Goal: Information Seeking & Learning: Learn about a topic

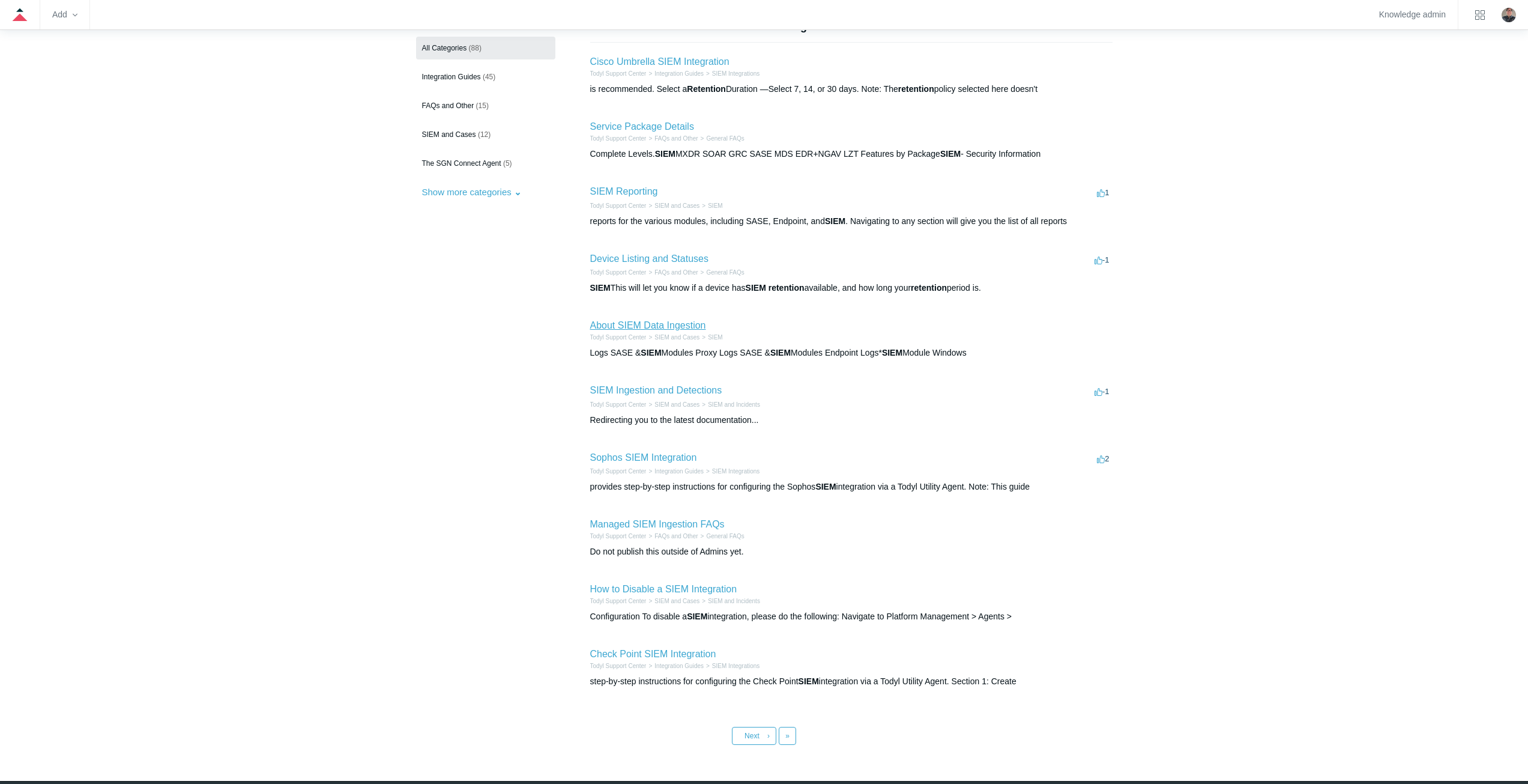
scroll to position [164, 0]
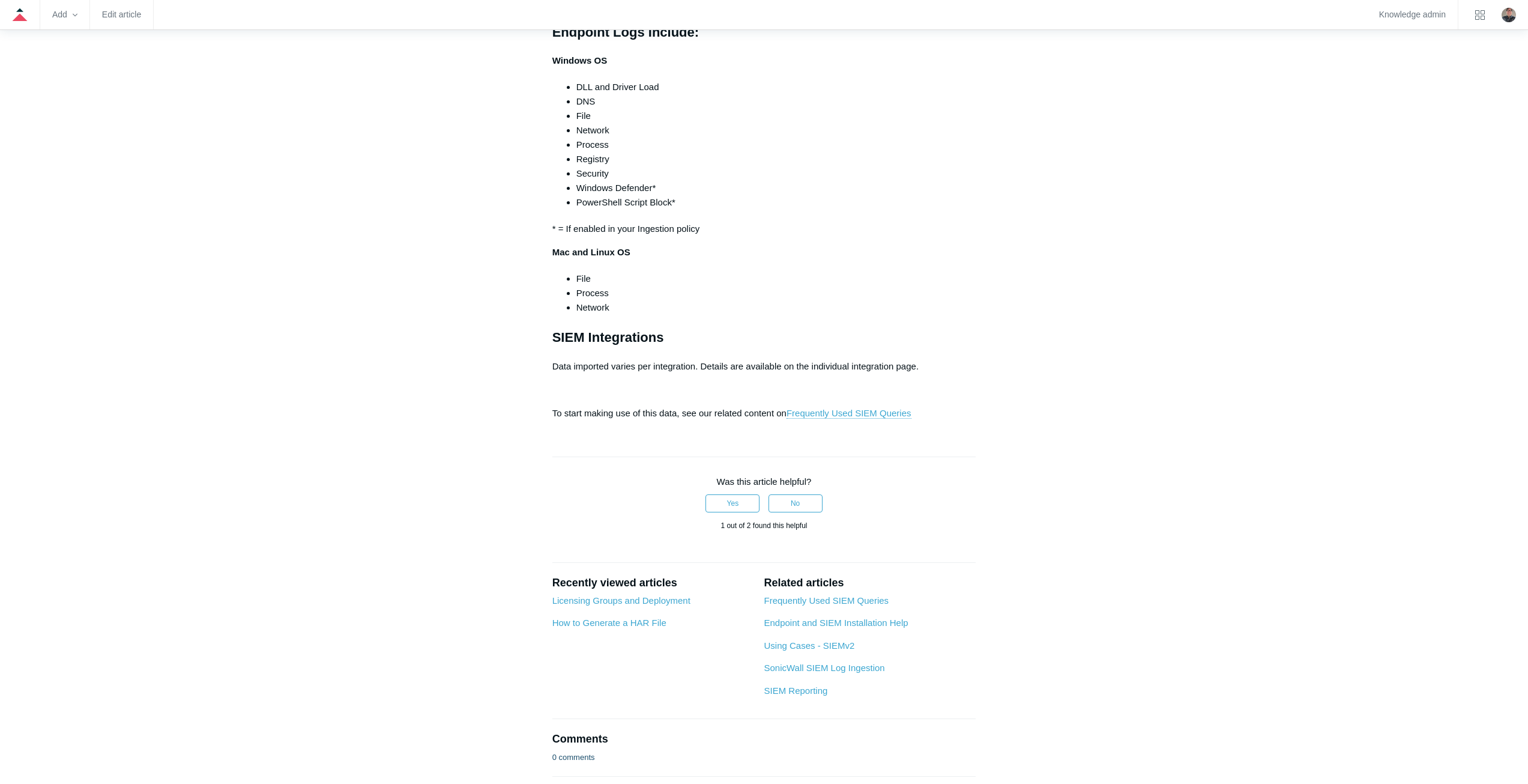
scroll to position [841, 0]
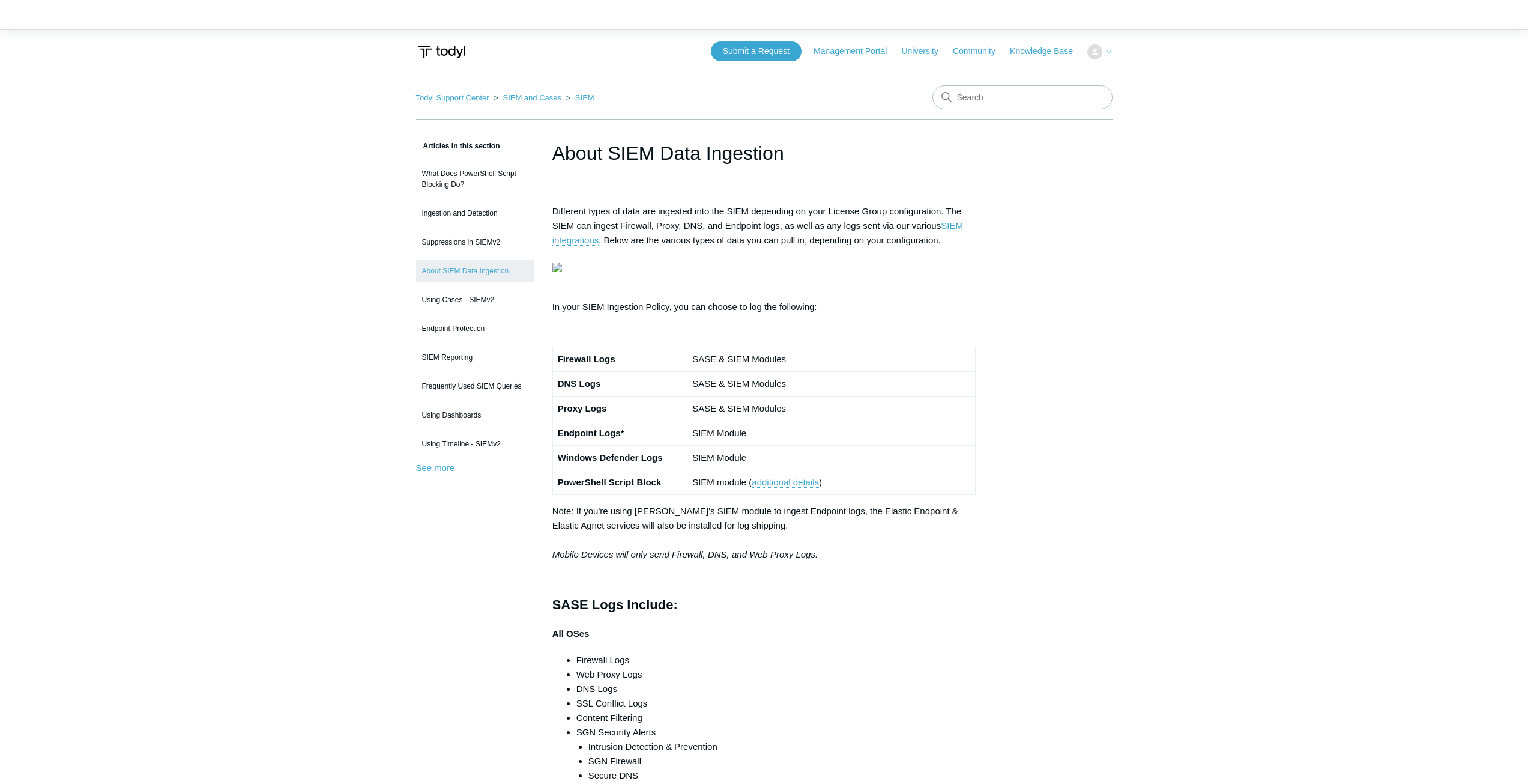
scroll to position [841, 0]
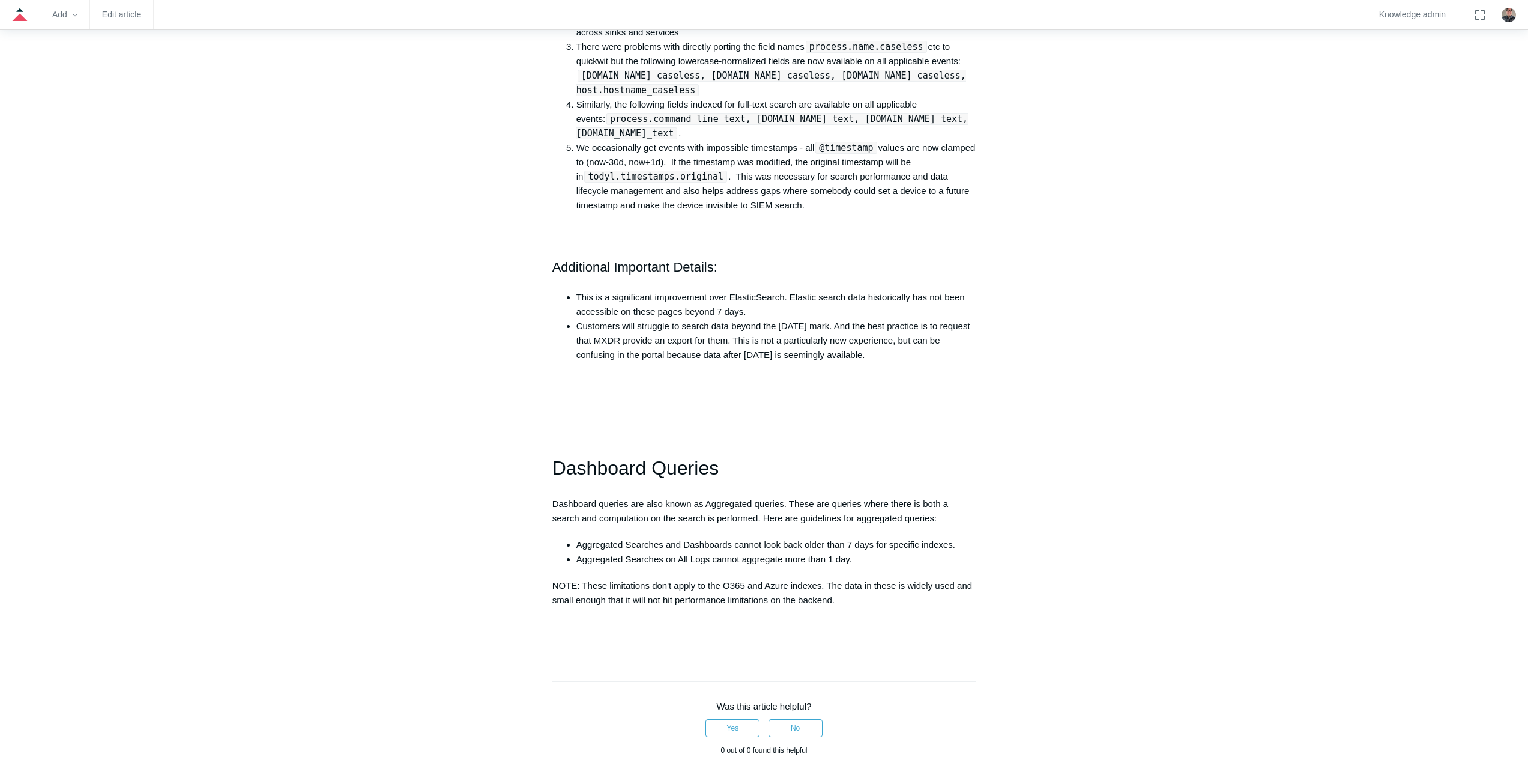
scroll to position [1261, 0]
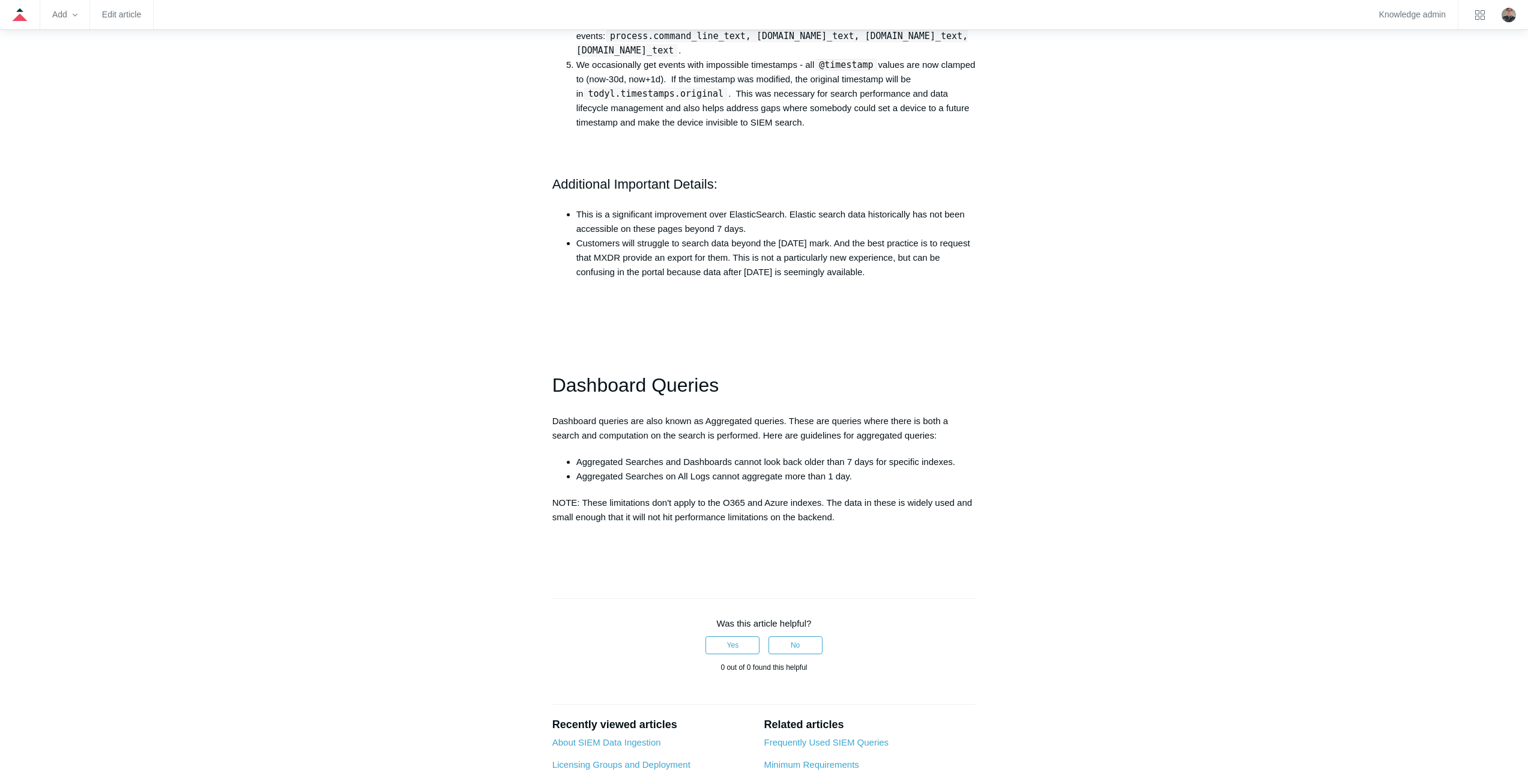
drag, startPoint x: 876, startPoint y: 280, endPoint x: 575, endPoint y: 254, distance: 302.1
click at [575, 254] on ul "This is a significant improvement over ElasticSearch. Elastic search data histo…" at bounding box center [769, 243] width 412 height 72
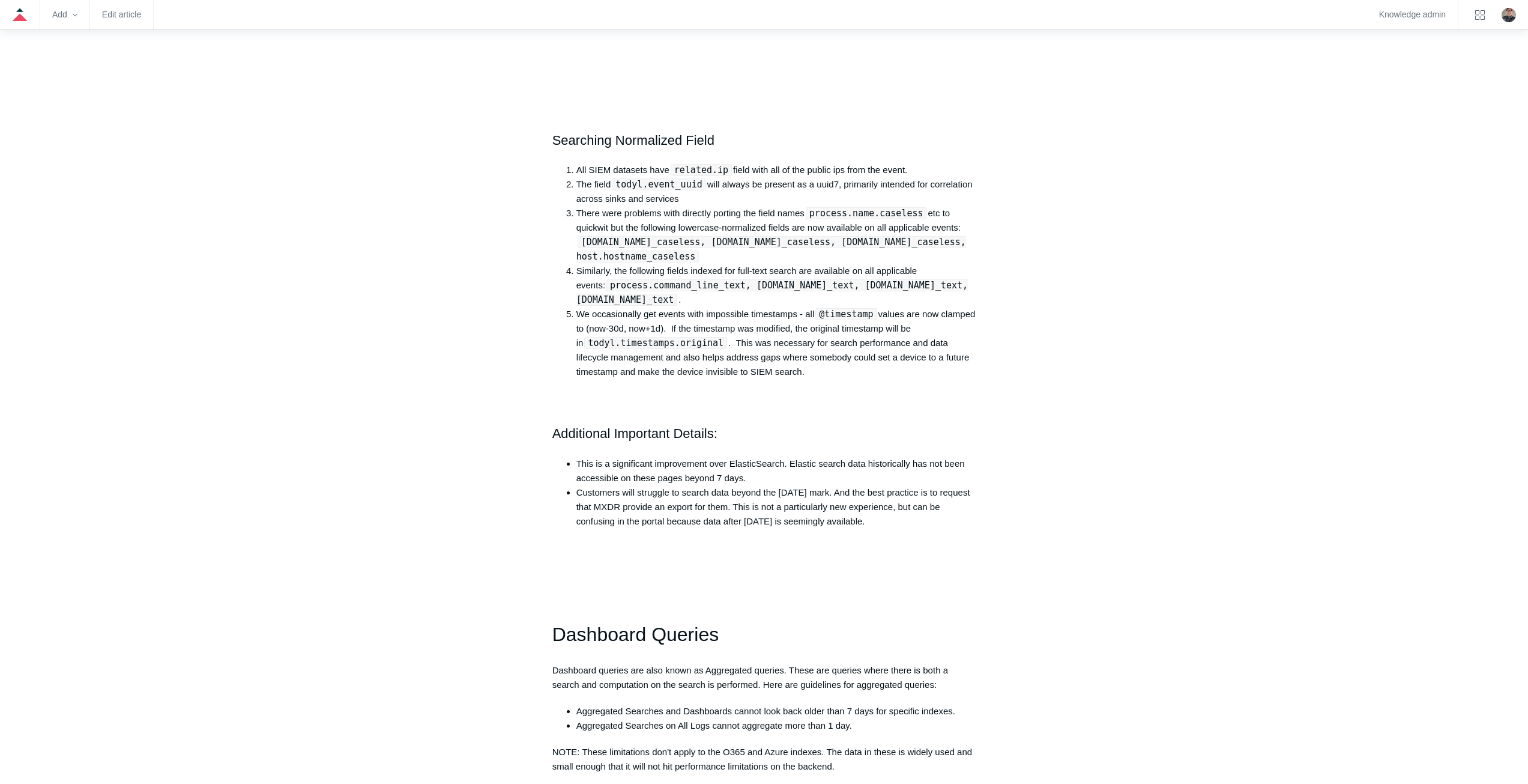
scroll to position [1021, 0]
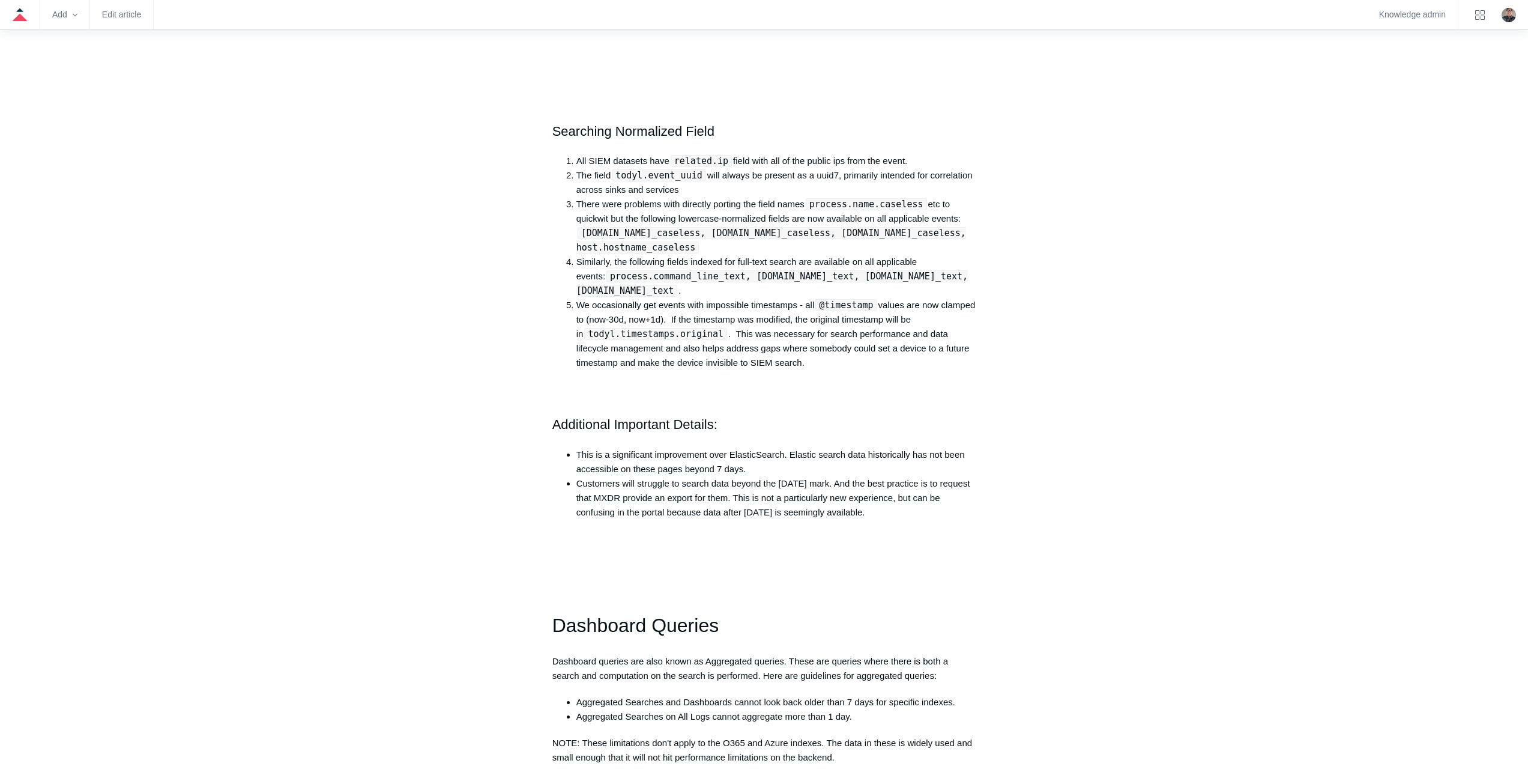
click at [661, 502] on li "Customers will struggle to search data beyond the July 18 mark. And the best pr…" at bounding box center [777, 497] width 400 height 43
drag, startPoint x: 661, startPoint y: 502, endPoint x: 642, endPoint y: 505, distance: 19.2
click at [642, 505] on li "Customers will struggle to search data beyond the July 18 mark. And the best pr…" at bounding box center [777, 497] width 400 height 43
drag, startPoint x: 867, startPoint y: 526, endPoint x: 562, endPoint y: 501, distance: 306.0
click at [562, 501] on div "Introduction SIEMv4 is Todyl's search platform. The first release contains no s…" at bounding box center [764, 2] width 424 height 1600
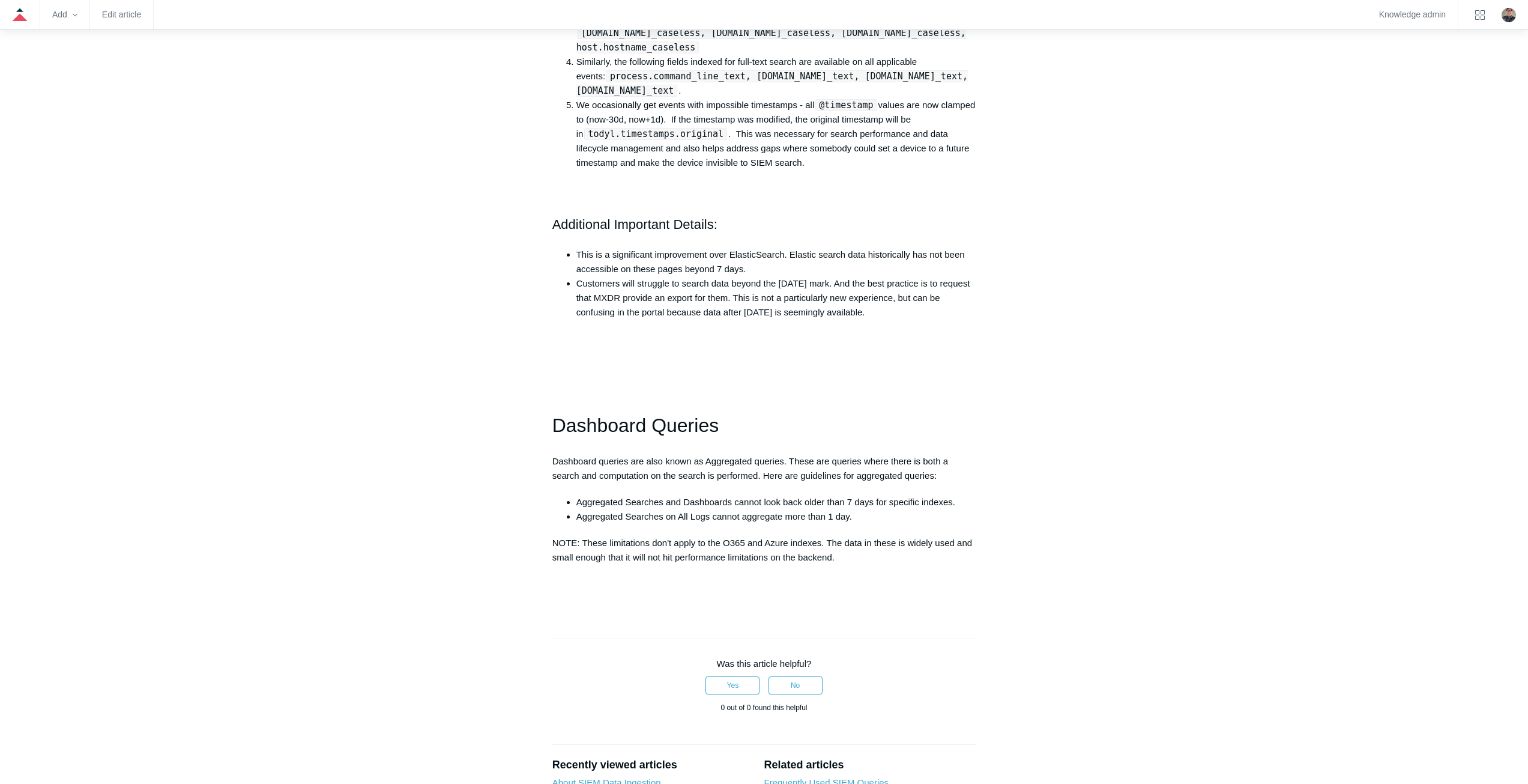
scroll to position [1261, 0]
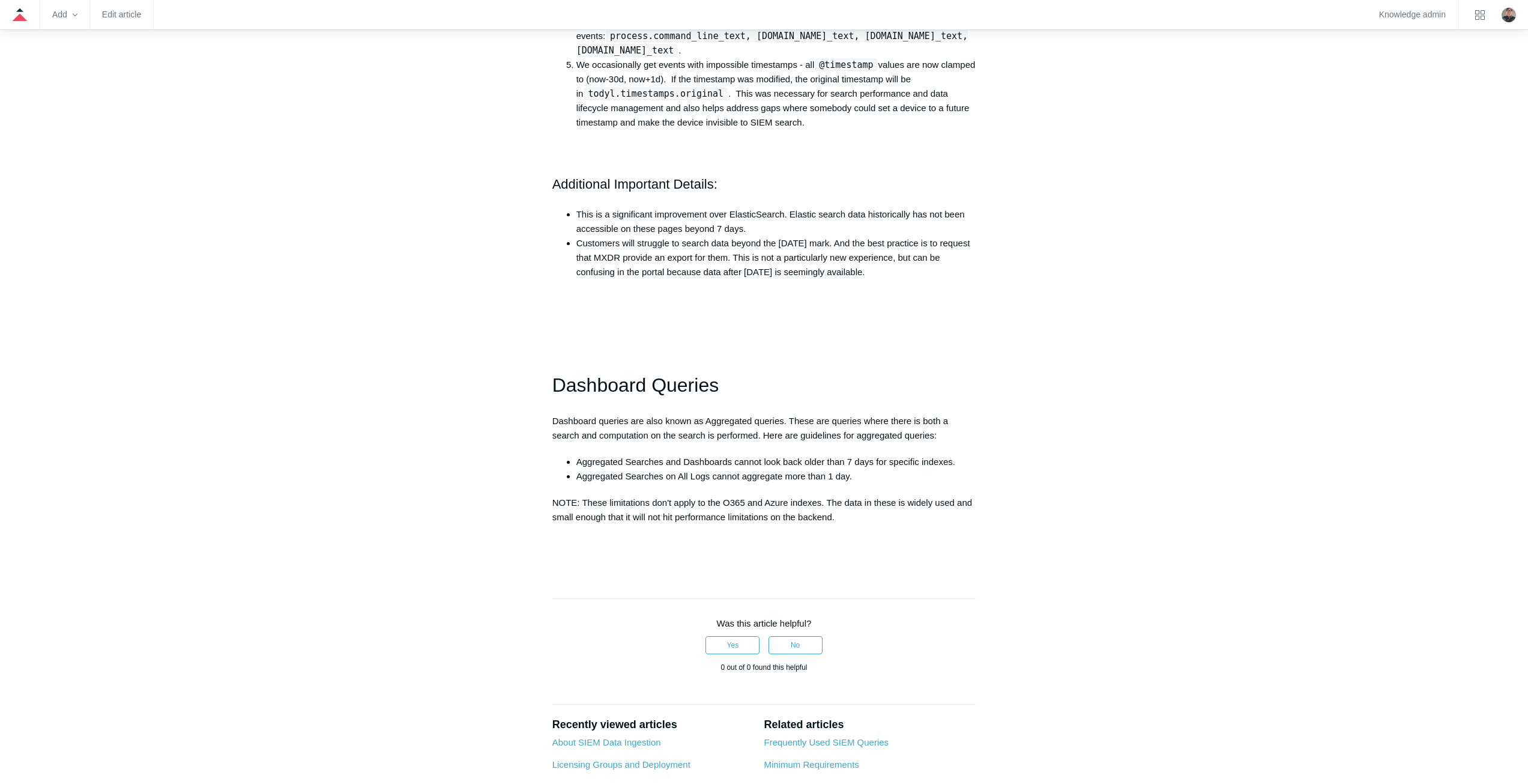
drag, startPoint x: 840, startPoint y: 529, endPoint x: 573, endPoint y: 199, distance: 424.5
click at [591, 235] on li "This is a significant improvement over ElasticSearch. Elastic search data histo…" at bounding box center [777, 222] width 400 height 29
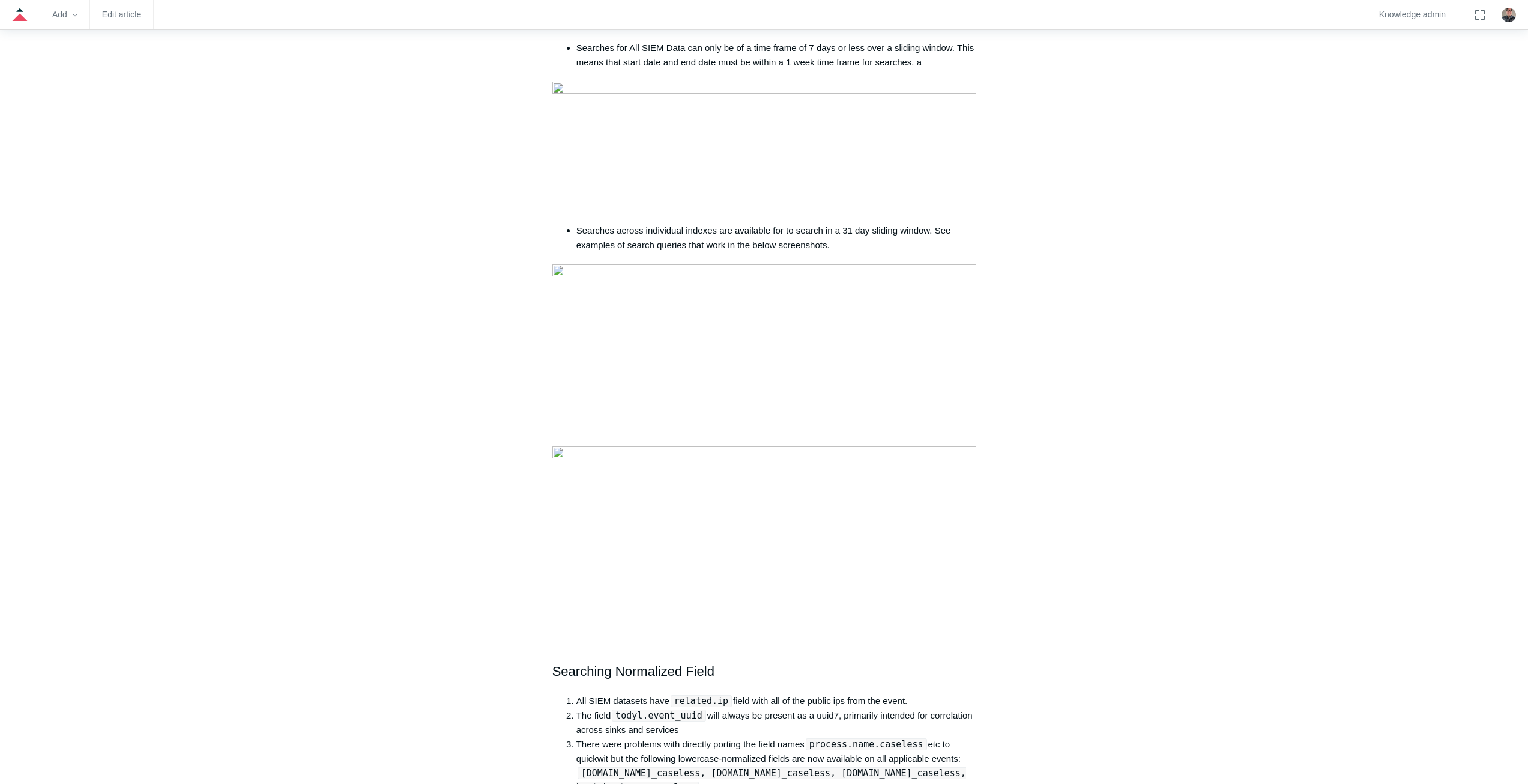
scroll to position [480, 0]
click at [991, 488] on article "Search Guidelines for SIEMv4 Follow Not yet followed by anyone Introduction SIE…" at bounding box center [765, 716] width 460 height 2115
